Goal: Check status: Check status

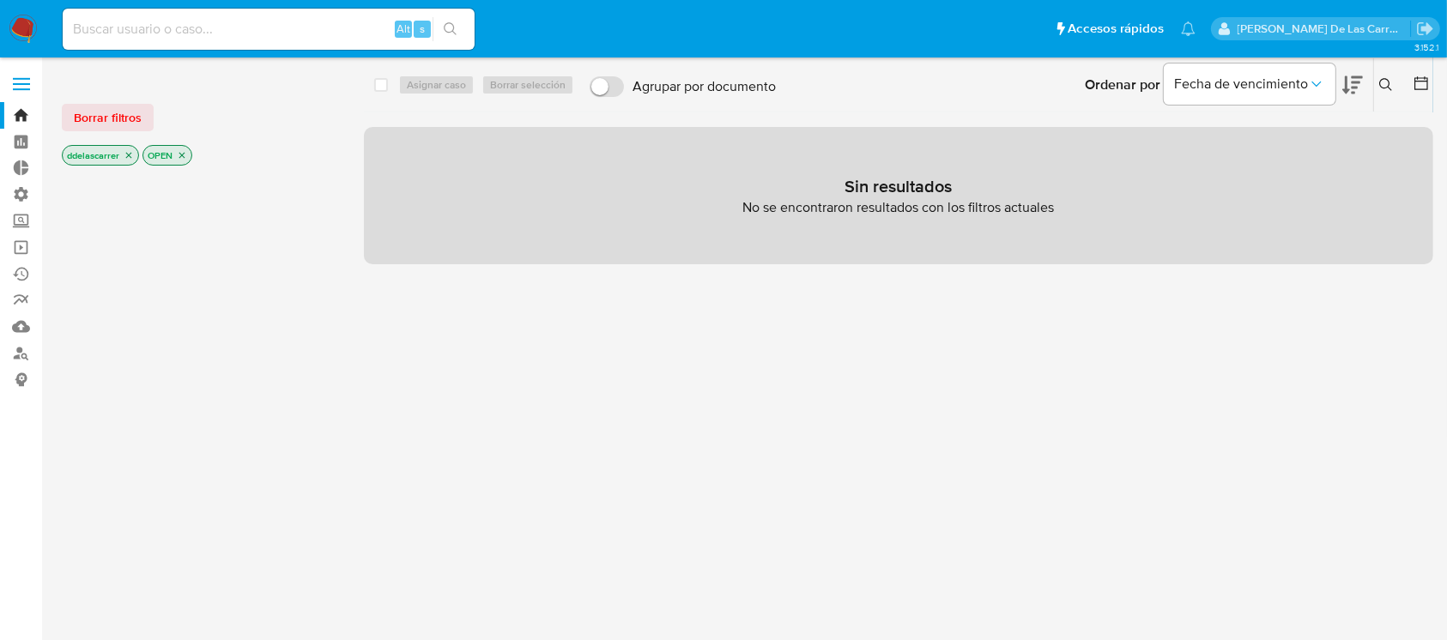
click at [168, 26] on input at bounding box center [269, 29] width 412 height 22
paste input "15571545"
type input "15571545"
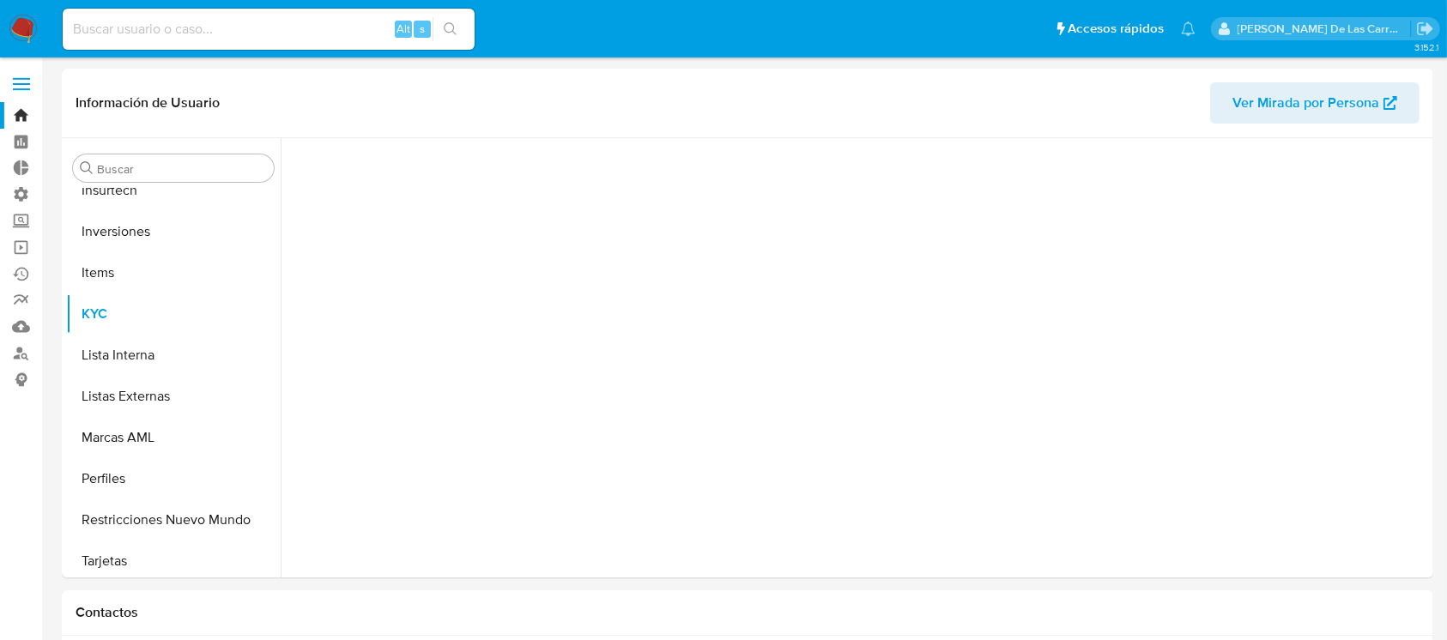
scroll to position [766, 0]
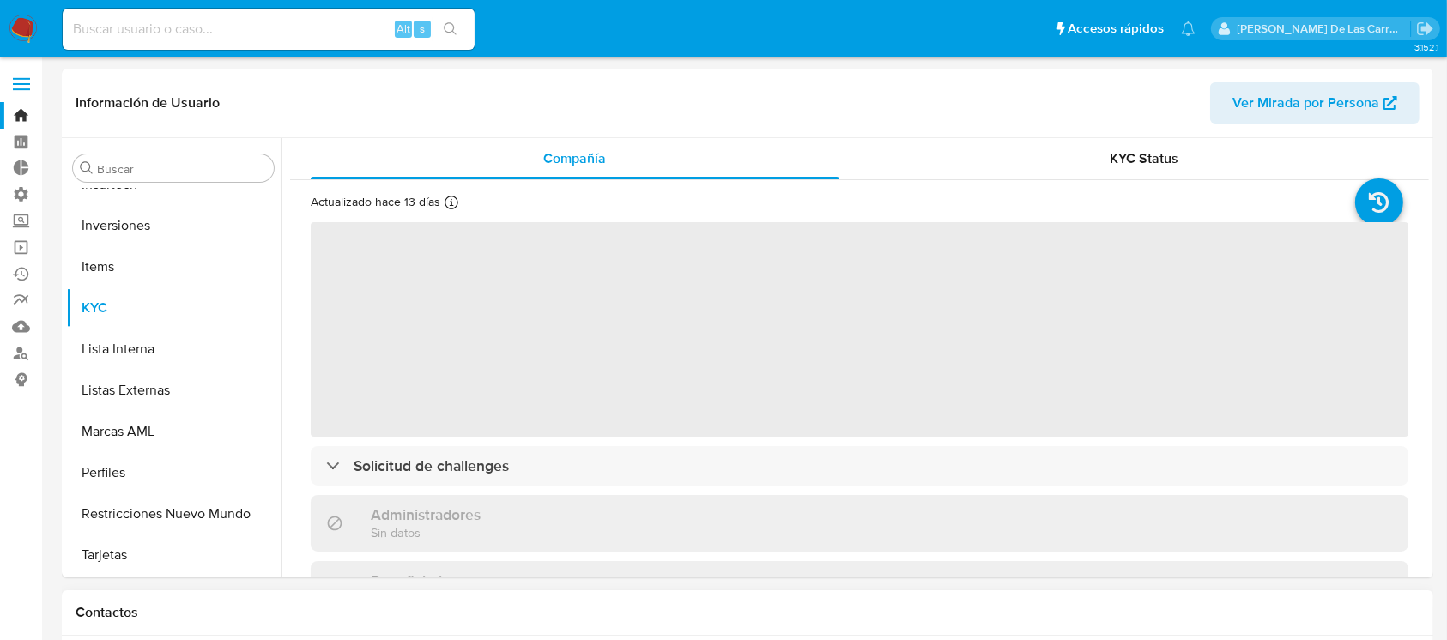
select select "10"
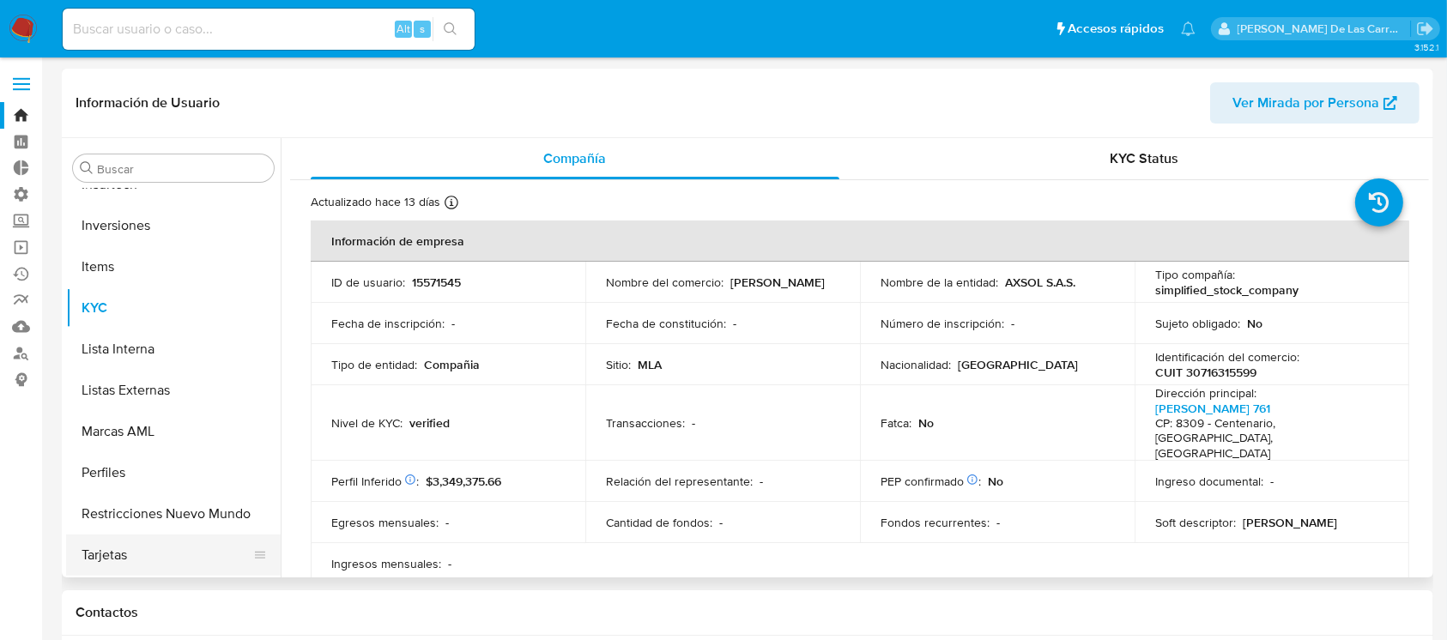
scroll to position [228, 0]
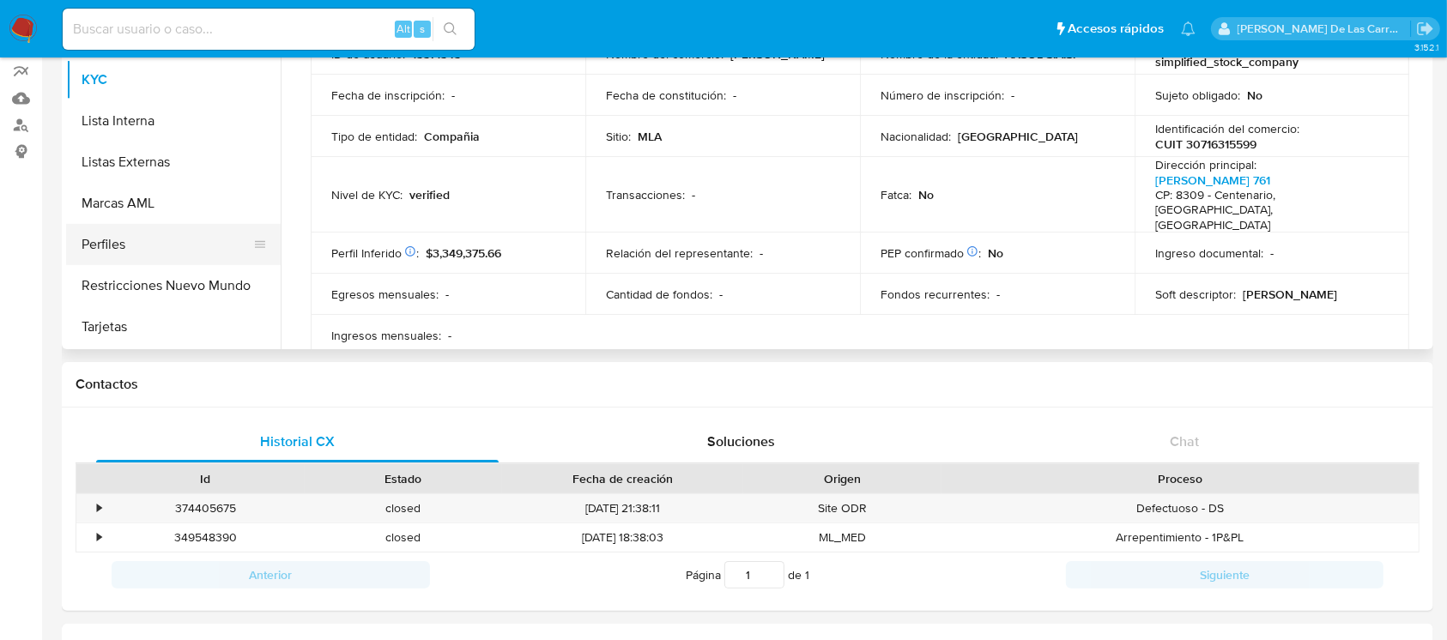
click at [133, 251] on button "Perfiles" at bounding box center [166, 244] width 201 height 41
click at [102, 229] on button "Perfiles" at bounding box center [166, 244] width 201 height 41
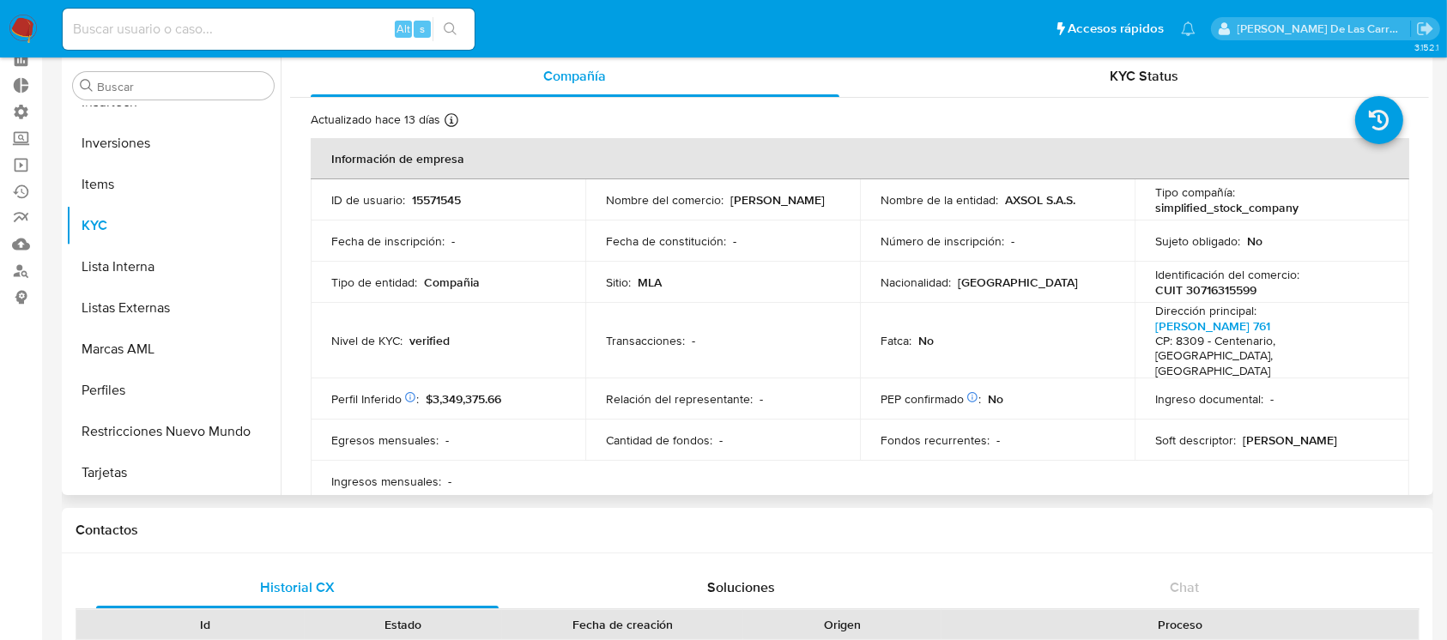
scroll to position [0, 0]
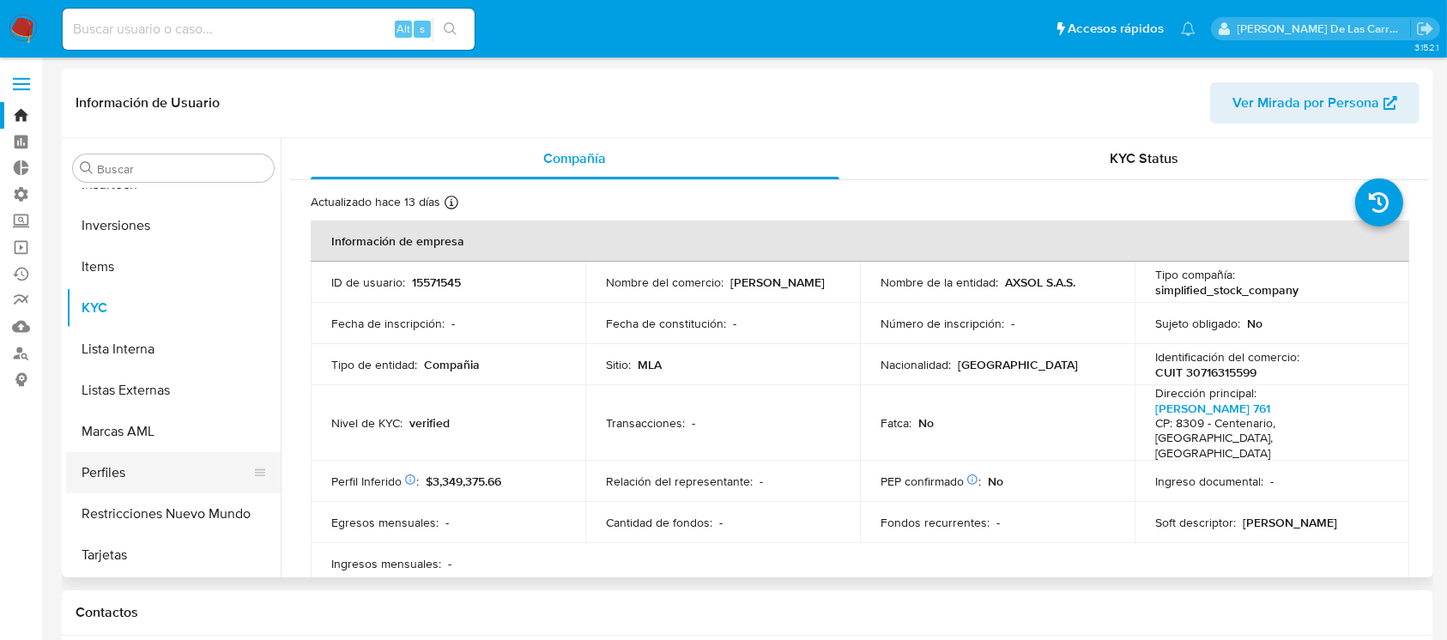
click at [144, 477] on button "Perfiles" at bounding box center [166, 472] width 201 height 41
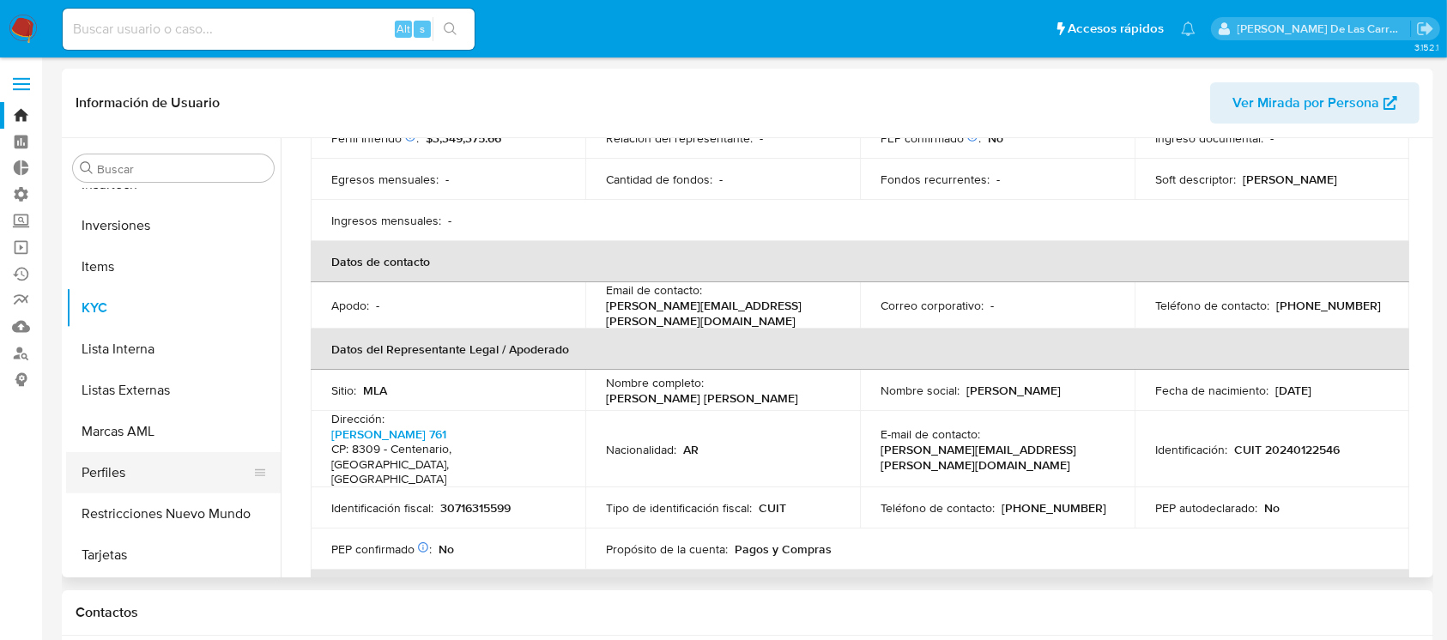
click at [97, 481] on button "Perfiles" at bounding box center [166, 472] width 201 height 41
click at [100, 479] on button "Perfiles" at bounding box center [166, 472] width 201 height 41
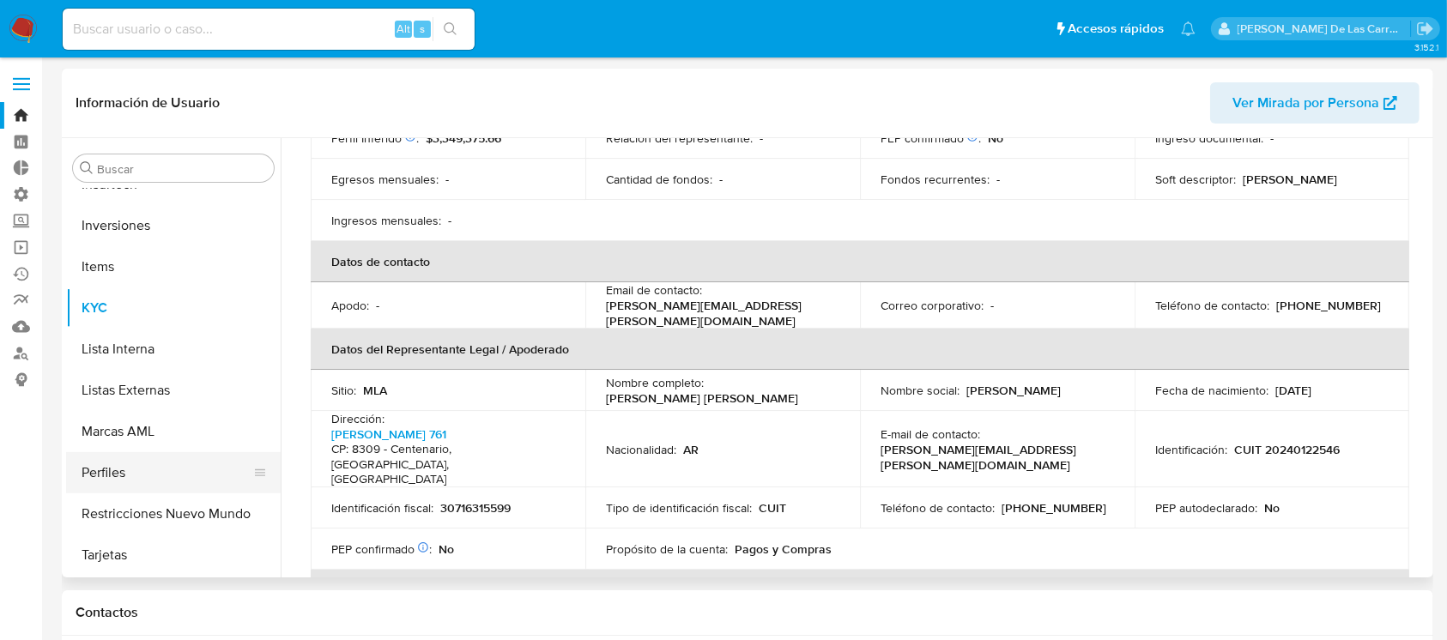
click at [100, 479] on button "Perfiles" at bounding box center [166, 472] width 201 height 41
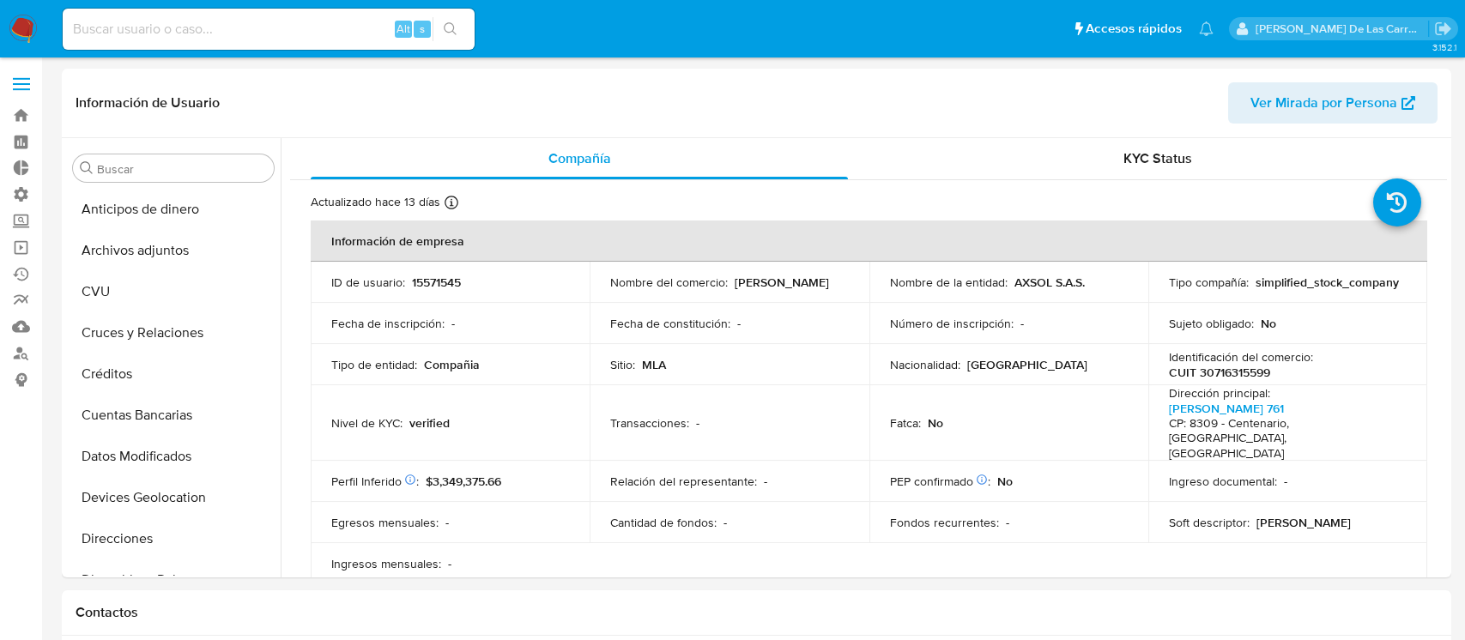
select select "10"
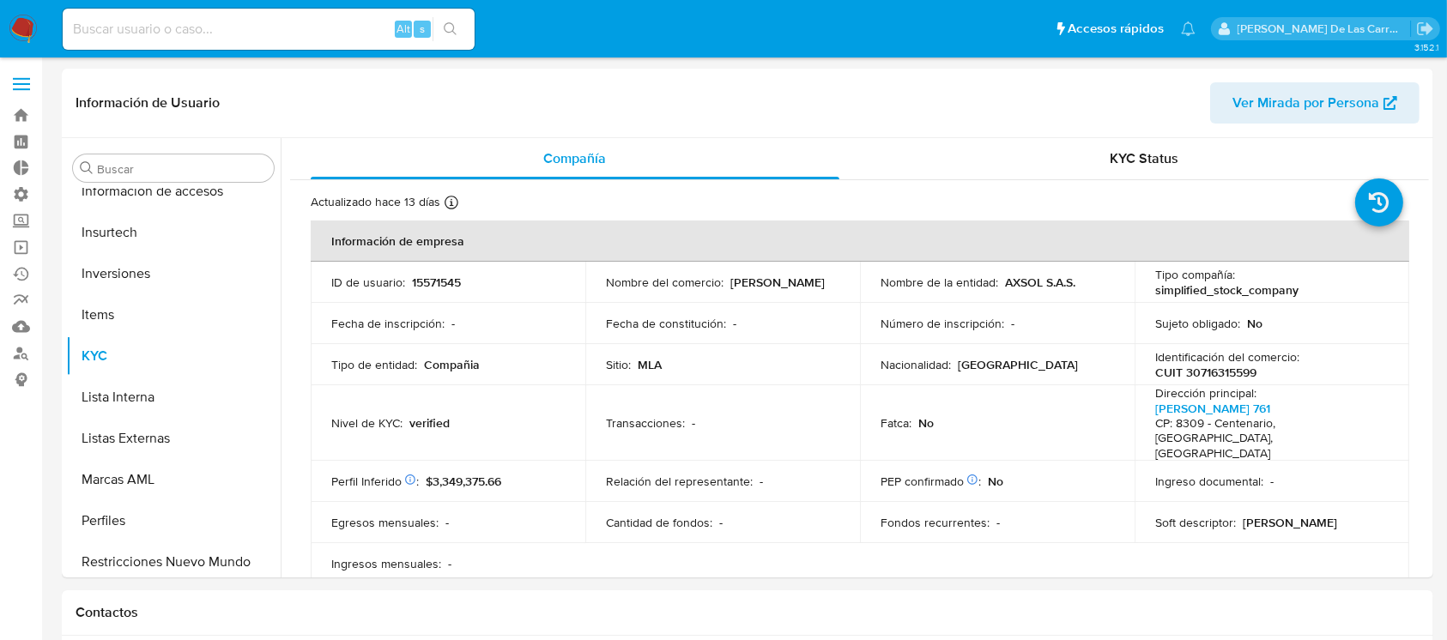
scroll to position [766, 0]
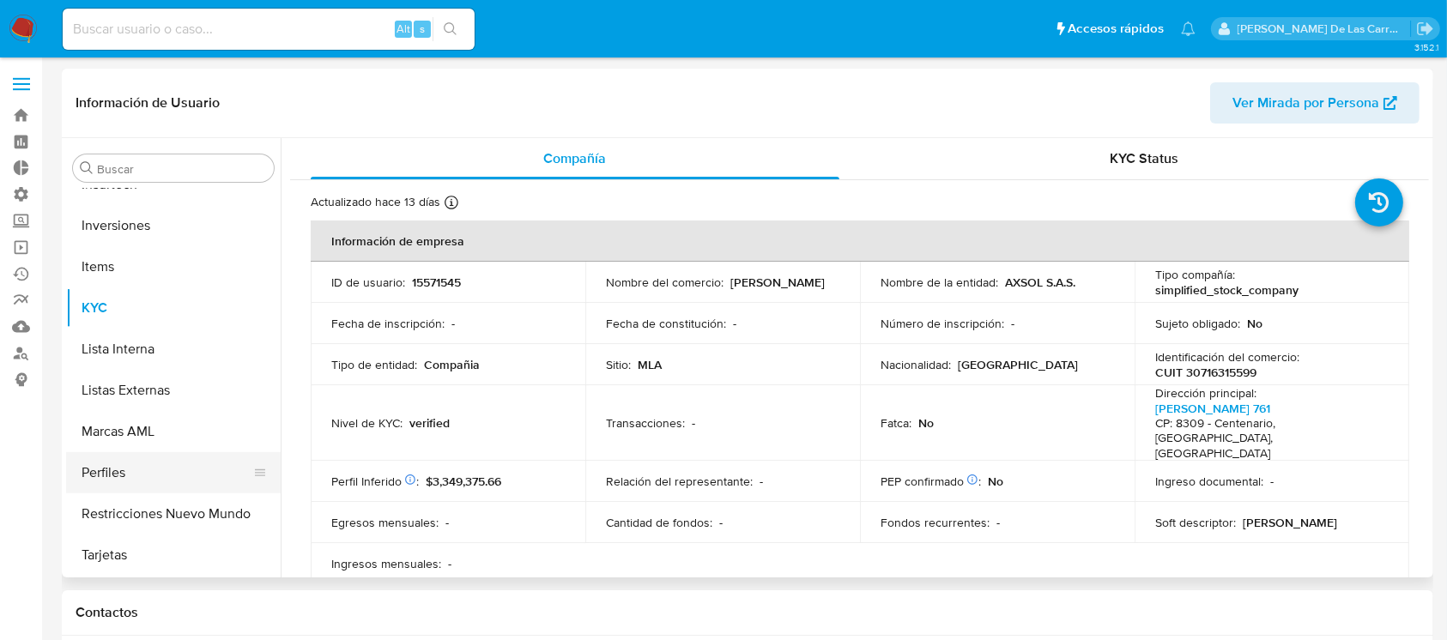
click at [104, 465] on button "Perfiles" at bounding box center [166, 472] width 201 height 41
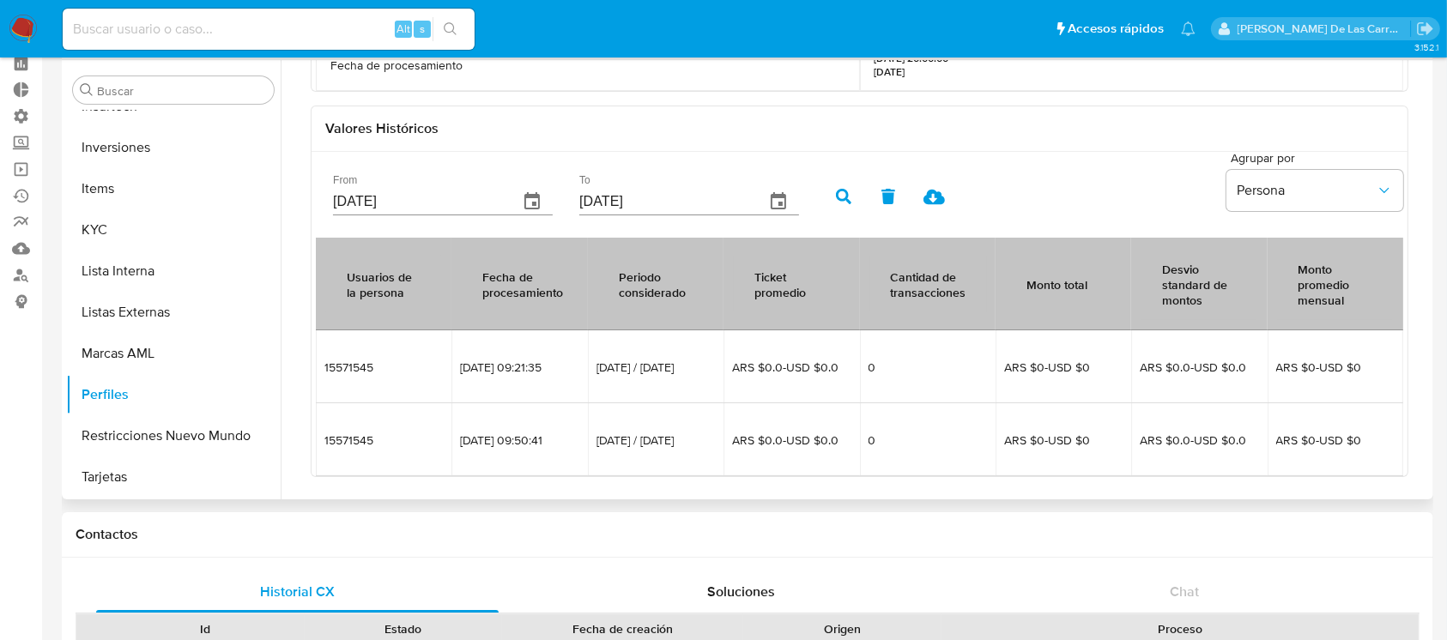
scroll to position [114, 0]
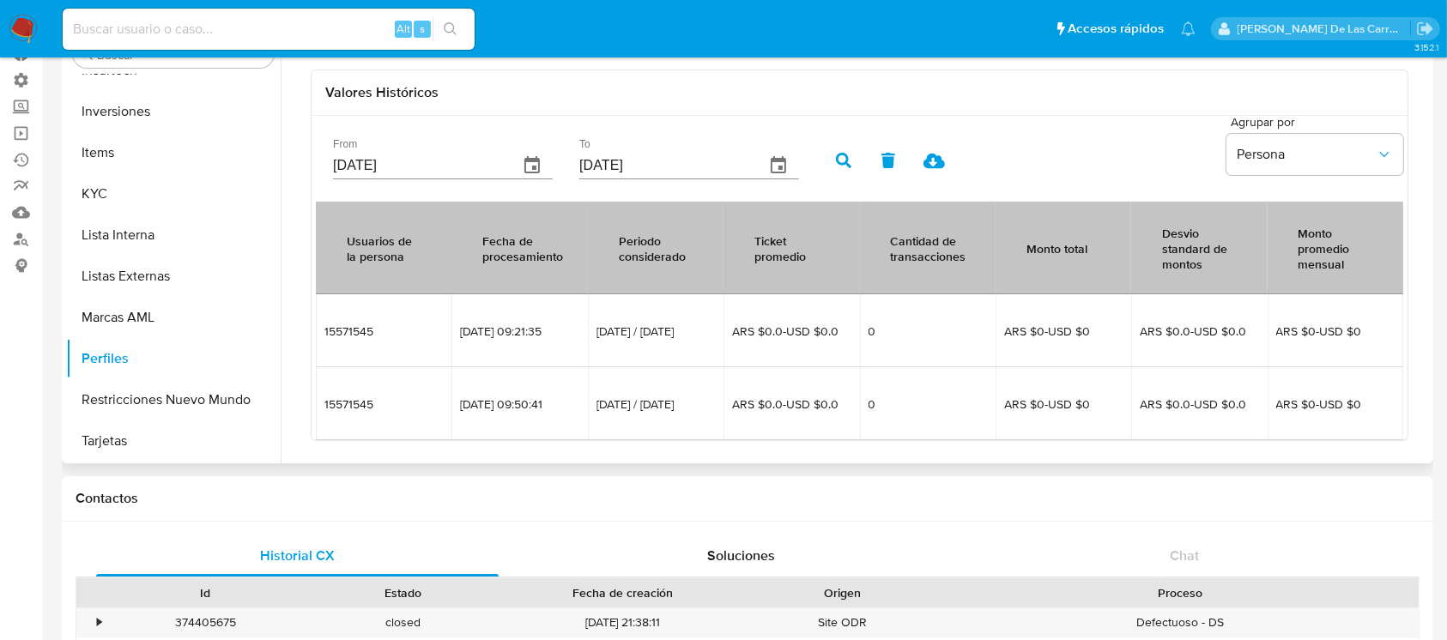
click at [1207, 317] on td "ARS $0.0-USD $0.0" at bounding box center [1199, 330] width 136 height 73
click at [1349, 324] on span "ARS $0-USD $0" at bounding box center [1335, 331] width 118 height 15
drag, startPoint x: 923, startPoint y: 298, endPoint x: 899, endPoint y: 300, distance: 24.1
click at [923, 298] on td "0" at bounding box center [928, 330] width 136 height 73
drag, startPoint x: 737, startPoint y: 306, endPoint x: 835, endPoint y: 307, distance: 97.8
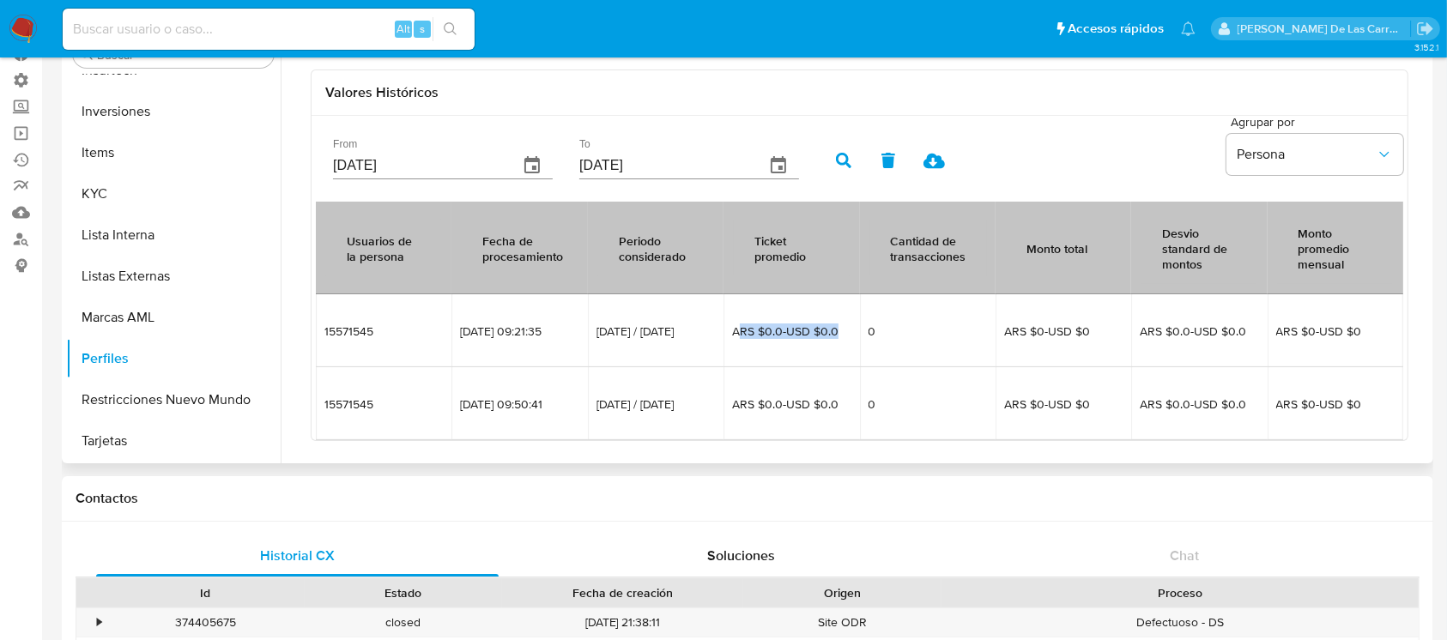
click at [835, 324] on span "ARS $0.0-USD $0.0" at bounding box center [791, 331] width 118 height 15
drag, startPoint x: 1350, startPoint y: 300, endPoint x: 1270, endPoint y: 313, distance: 80.8
click at [1276, 324] on span "ARS $0-USD $0" at bounding box center [1335, 331] width 118 height 15
